Goal: Navigation & Orientation: Understand site structure

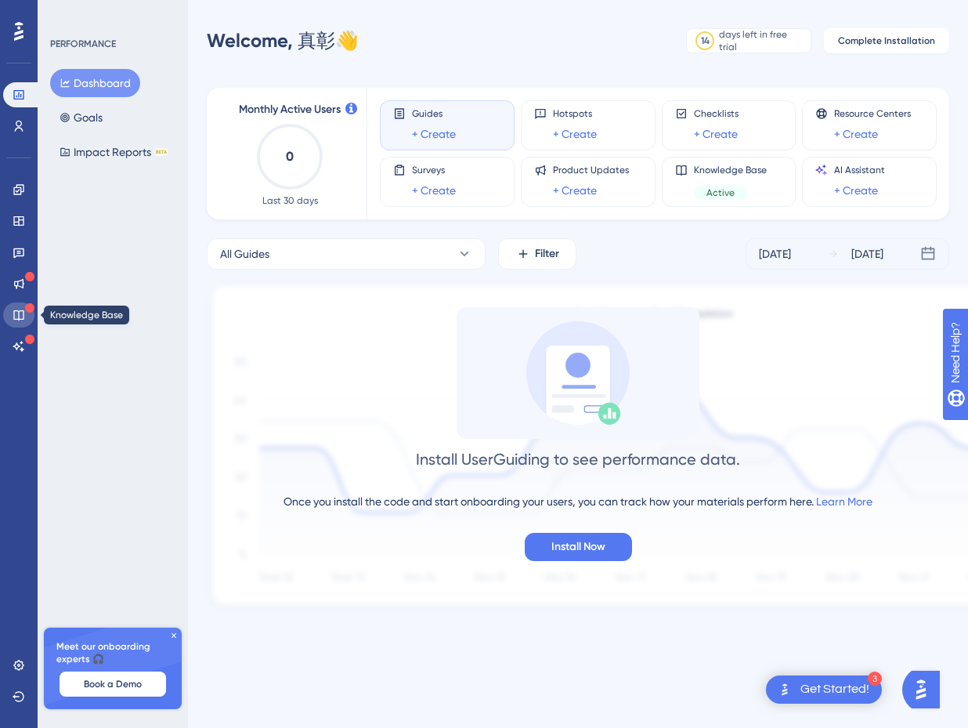
click at [24, 303] on link at bounding box center [18, 314] width 31 height 25
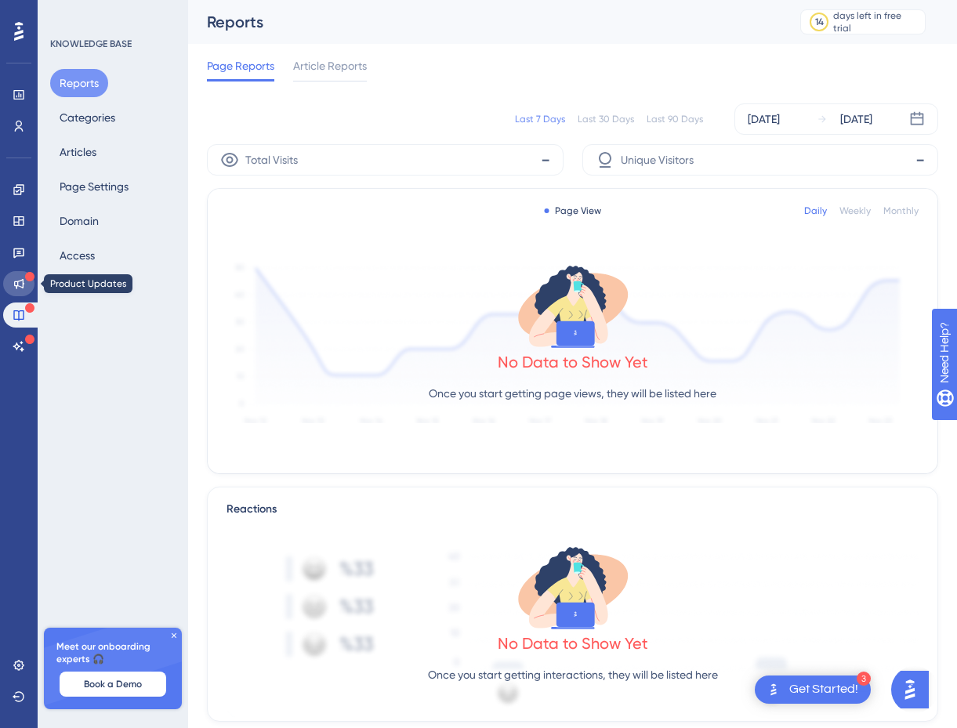
click at [20, 288] on icon at bounding box center [19, 283] width 13 height 13
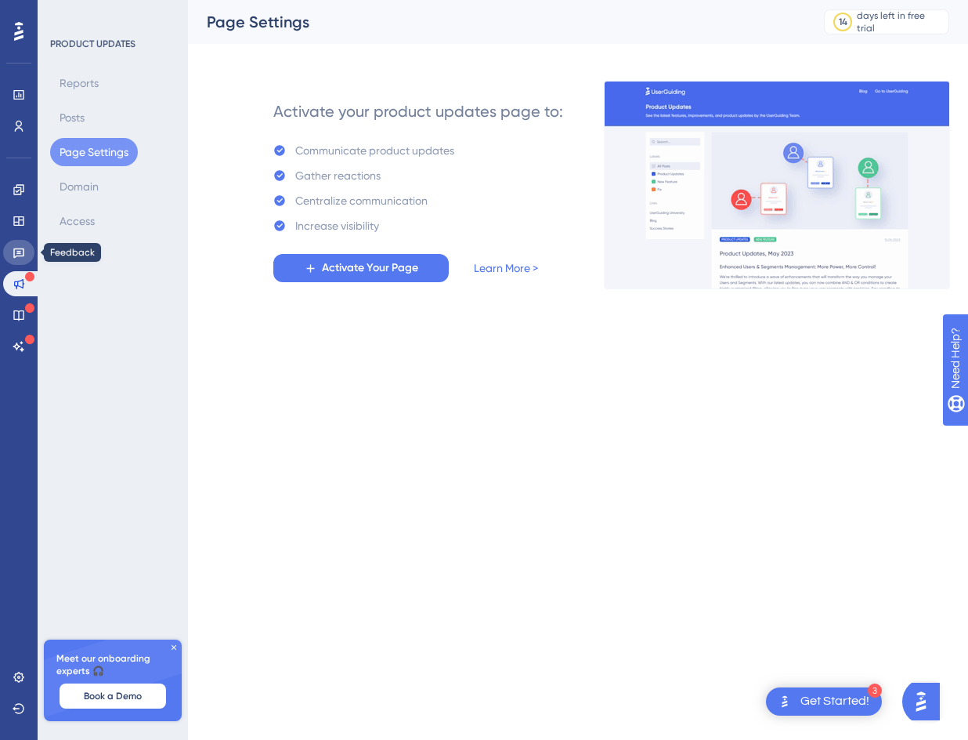
click at [16, 257] on icon at bounding box center [18, 253] width 11 height 10
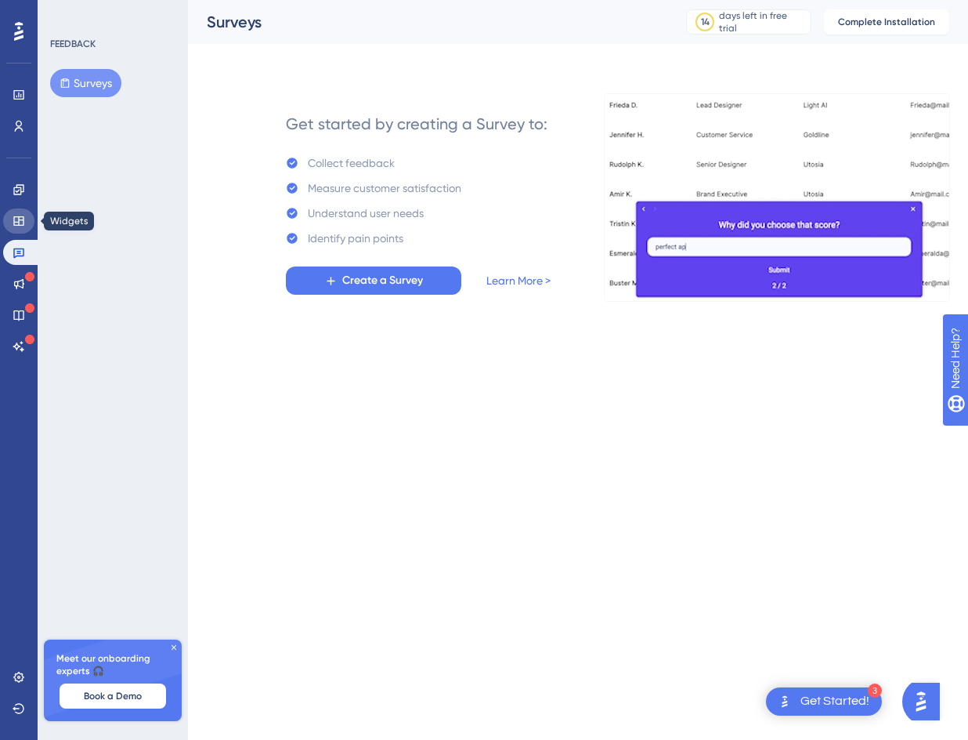
click at [22, 221] on icon at bounding box center [19, 221] width 13 height 13
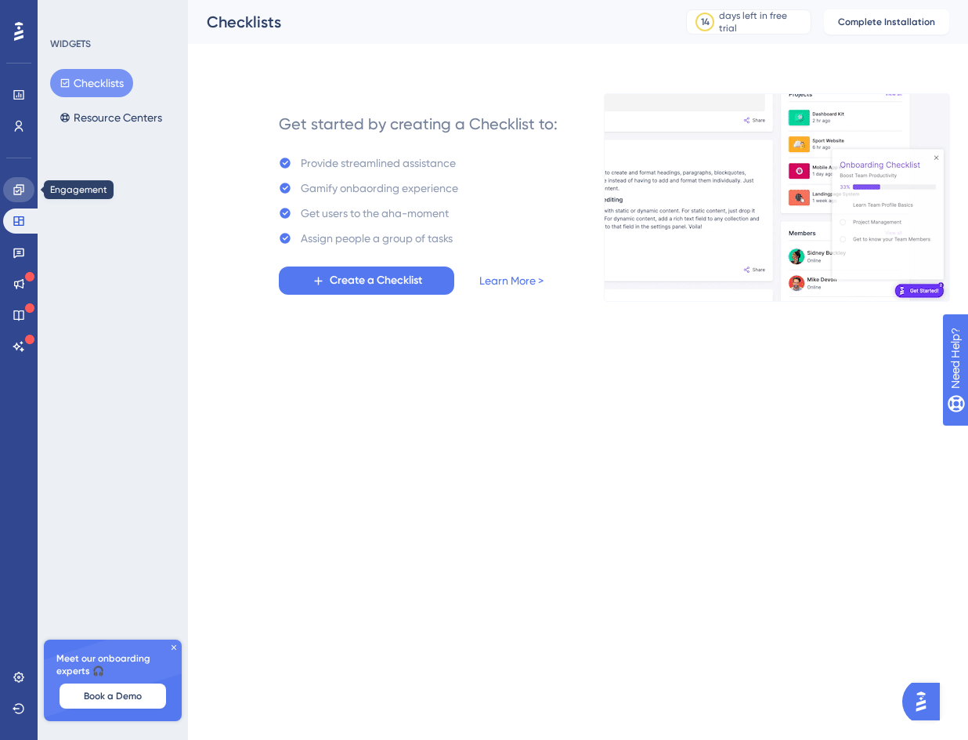
click at [27, 186] on link at bounding box center [18, 189] width 31 height 25
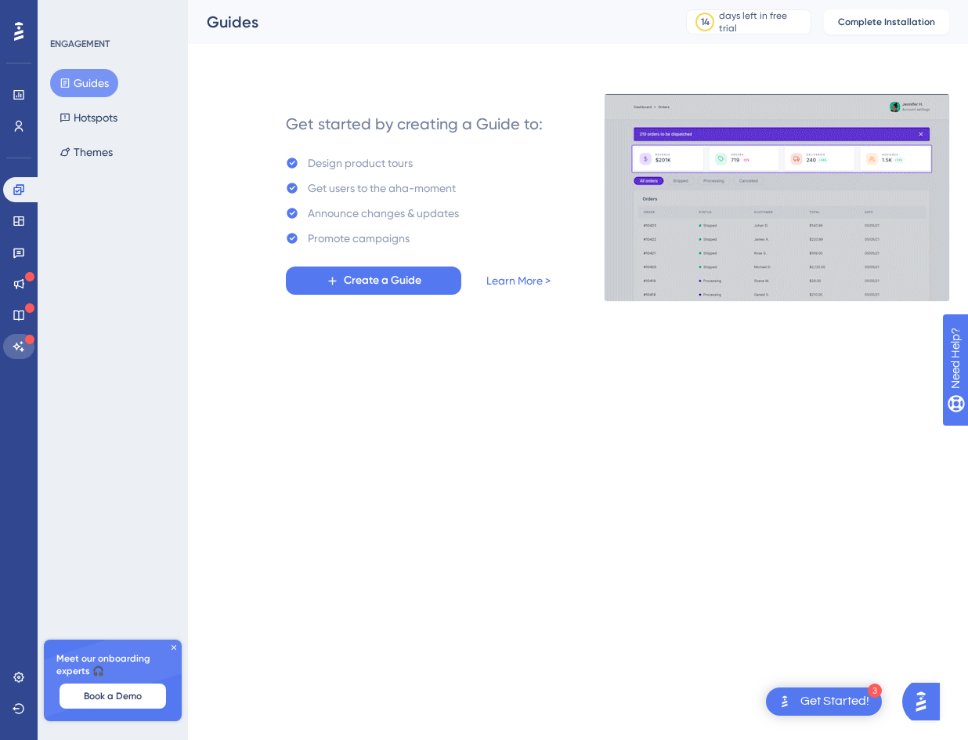
click at [18, 346] on icon at bounding box center [19, 346] width 13 height 13
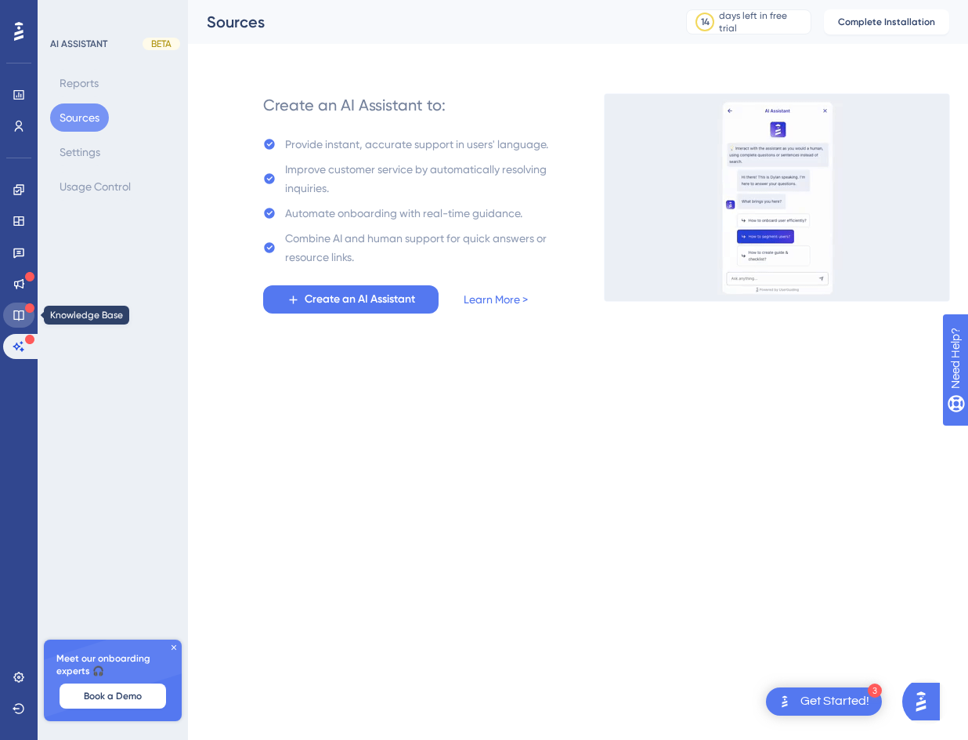
click at [11, 314] on link at bounding box center [18, 314] width 31 height 25
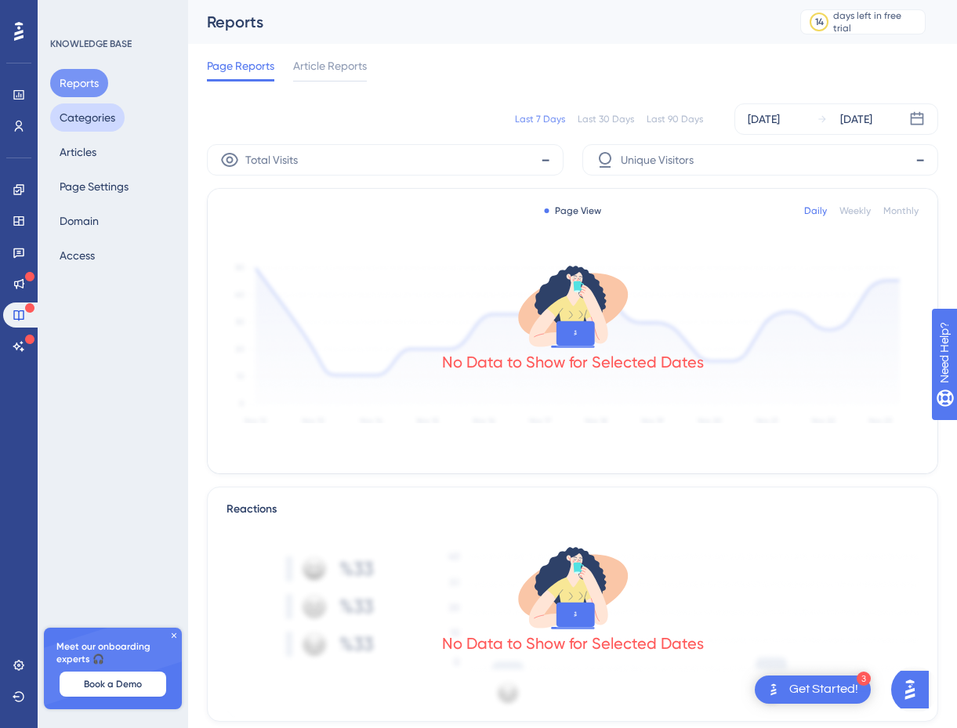
click at [83, 120] on button "Categories" at bounding box center [87, 117] width 74 height 28
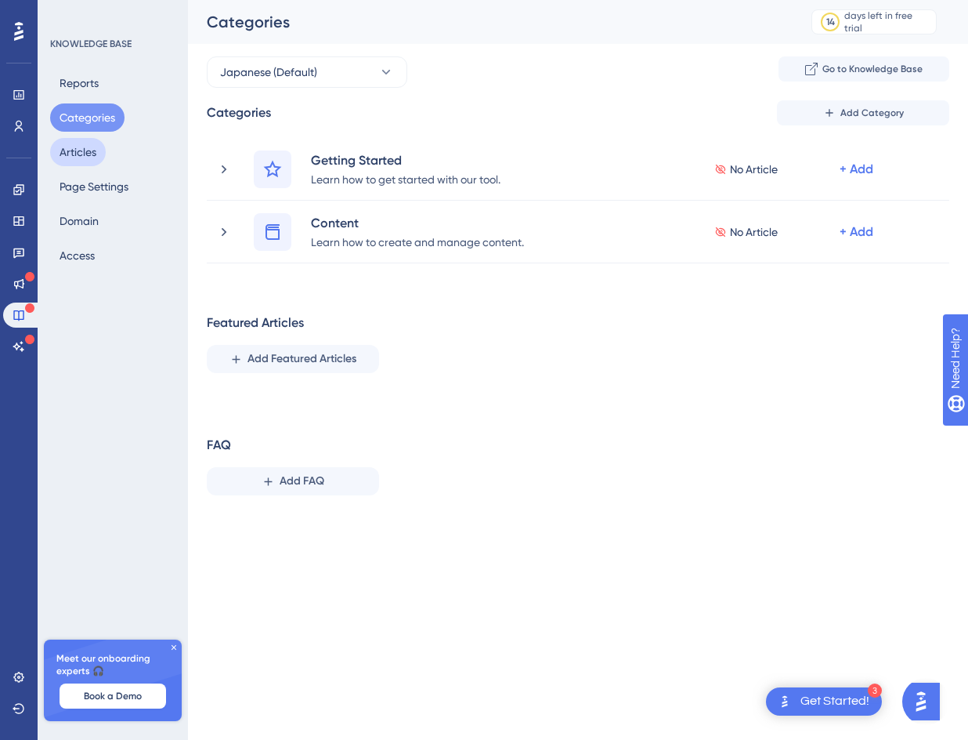
click at [66, 163] on button "Articles" at bounding box center [78, 152] width 56 height 28
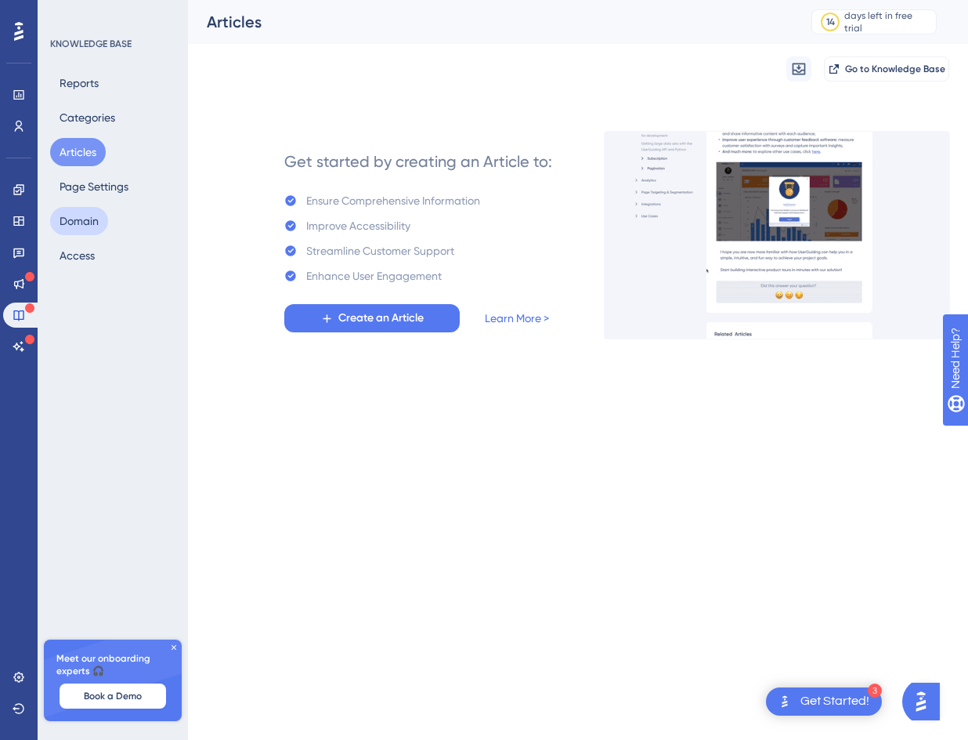
click at [56, 210] on button "Domain" at bounding box center [79, 221] width 58 height 28
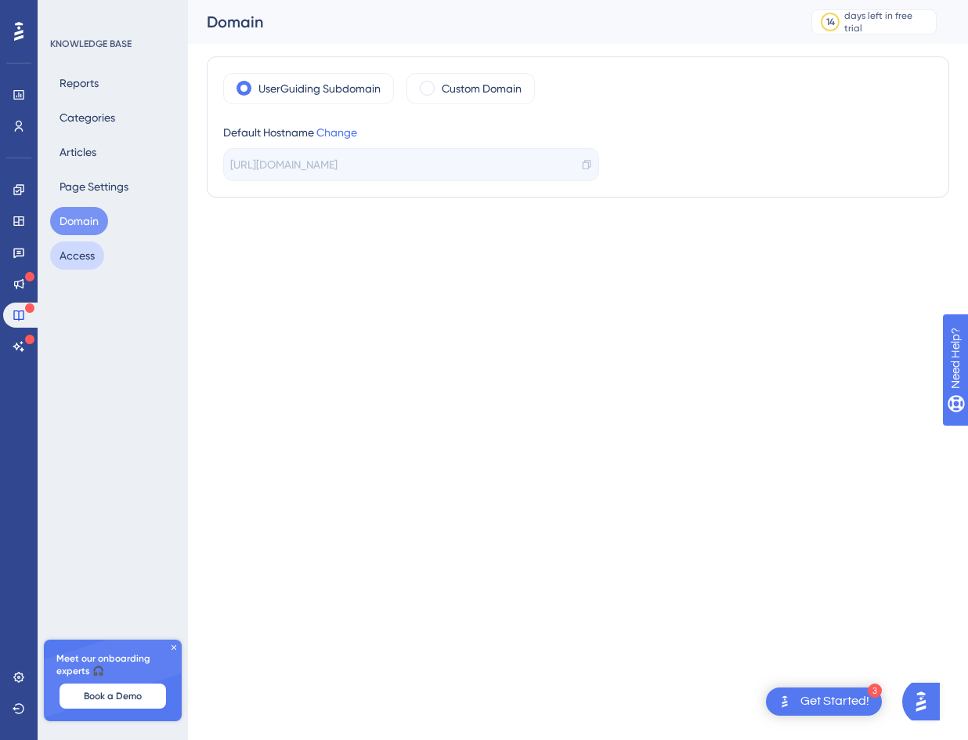
click at [74, 255] on button "Access" at bounding box center [77, 255] width 54 height 28
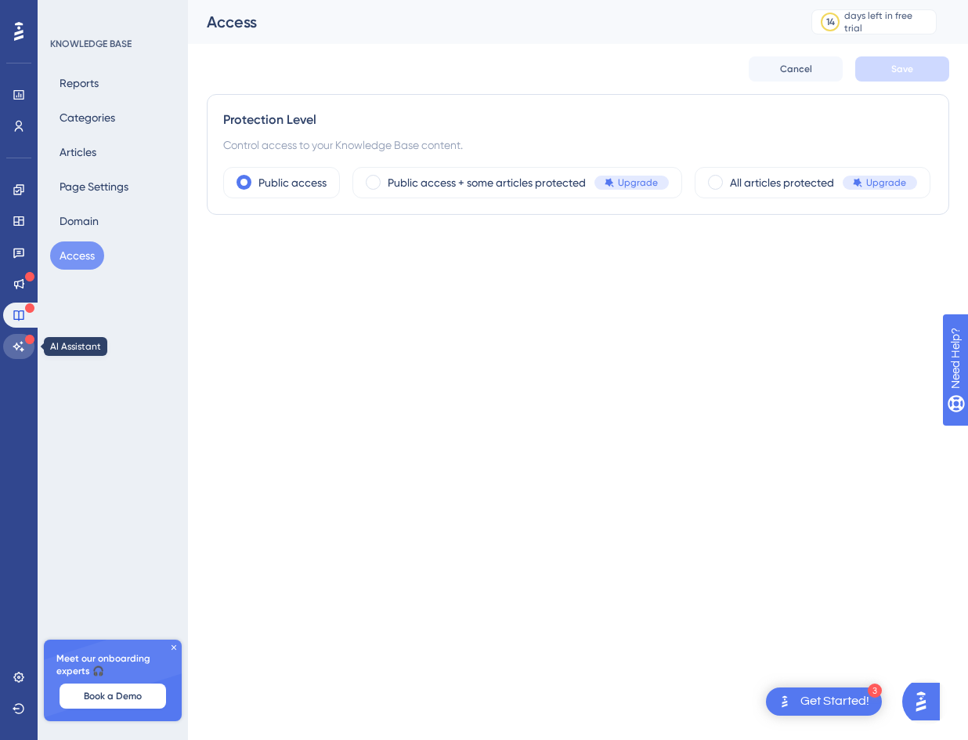
click at [26, 352] on link at bounding box center [18, 346] width 31 height 25
